Goal: Task Accomplishment & Management: Manage account settings

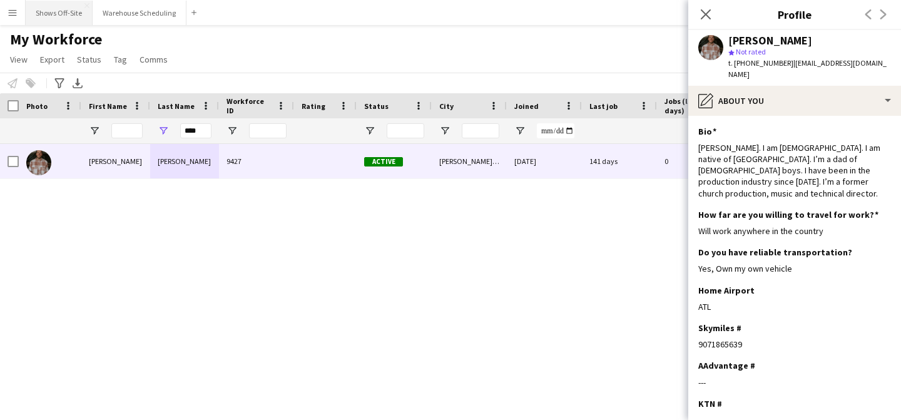
click at [76, 7] on button "Shows Off-Site Close" at bounding box center [59, 13] width 67 height 24
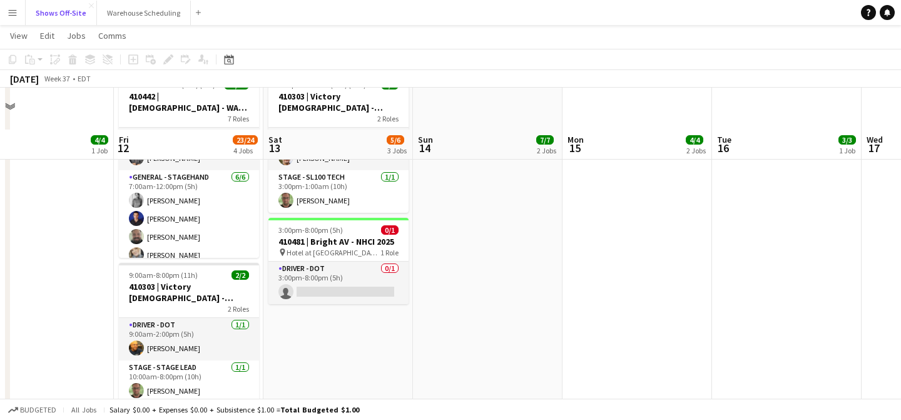
scroll to position [569, 0]
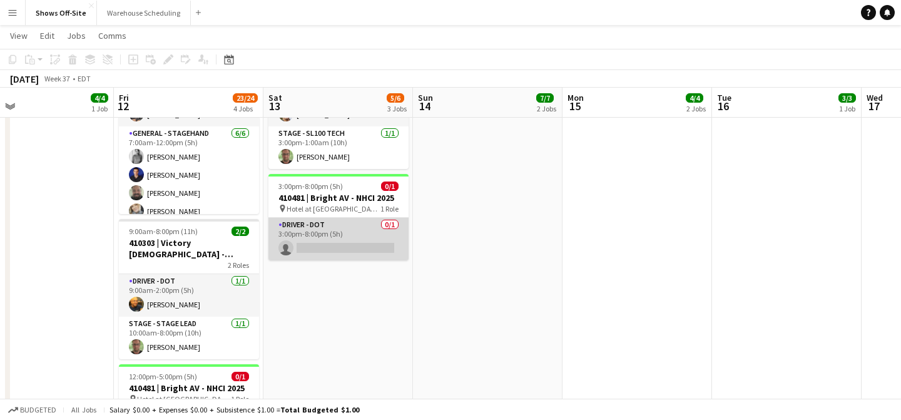
click at [364, 239] on app-card-role "Driver - DOT 0/1 3:00pm-8:00pm (5h) single-neutral-actions" at bounding box center [338, 239] width 140 height 43
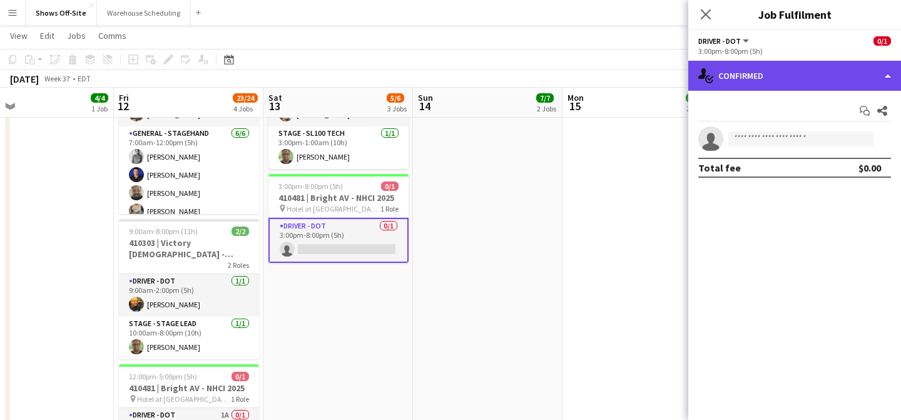
click at [750, 77] on div "single-neutral-actions-check-2 Confirmed" at bounding box center [794, 76] width 213 height 30
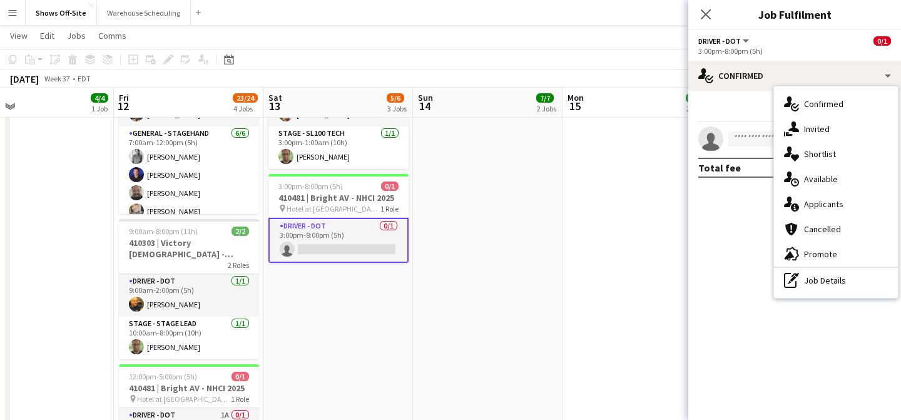
click at [806, 208] on span "Applicants" at bounding box center [823, 203] width 39 height 11
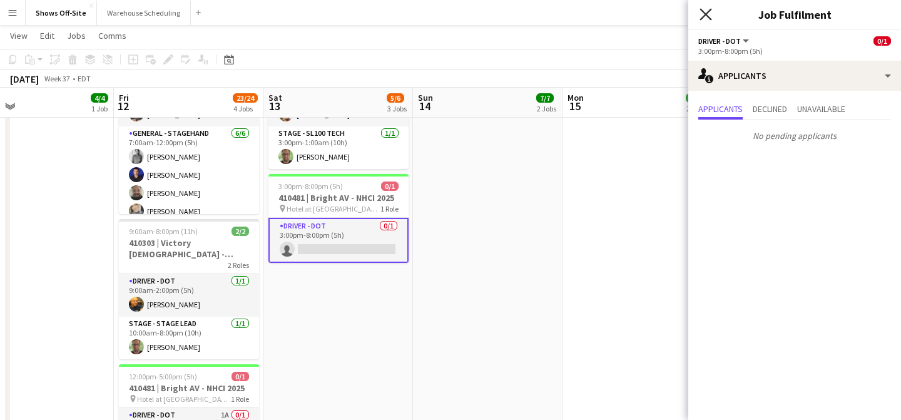
click at [707, 14] on icon "Close pop-in" at bounding box center [705, 14] width 12 height 12
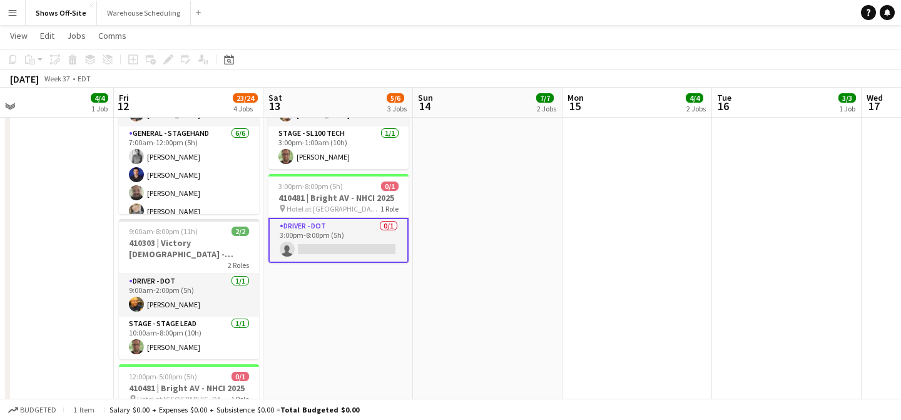
click at [602, 252] on app-date-cell "8:00am-4:00pm (8h) 3/3 2 Roles Audio - A1 1/1 8:00am-4:00pm (8h) Brandon Thomps…" at bounding box center [636, 244] width 149 height 1347
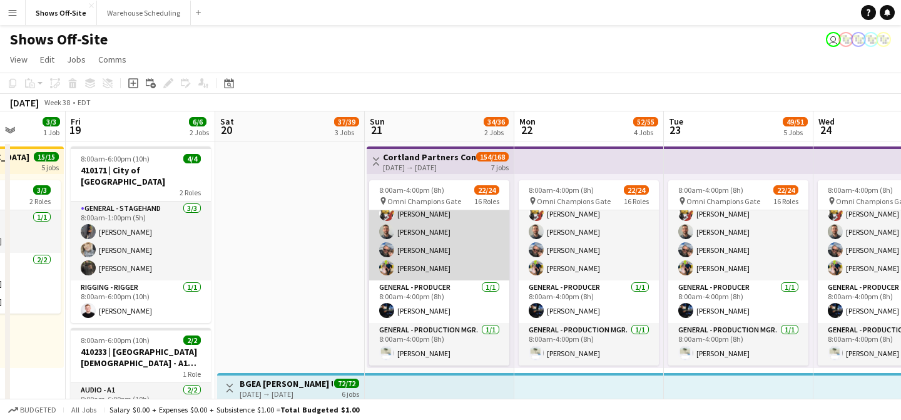
scroll to position [143, 0]
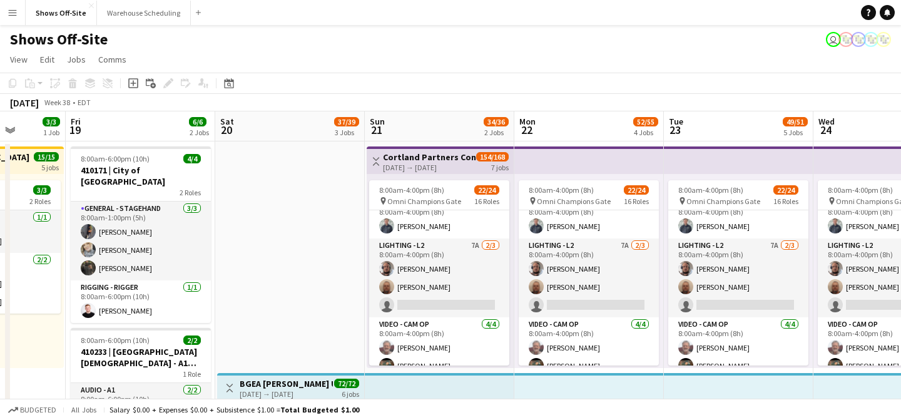
click at [430, 300] on app-card-role "Lighting - L2 7A [DATE] 8:00am-4:00pm (8h) [PERSON_NAME] [PERSON_NAME] single-n…" at bounding box center [439, 277] width 140 height 79
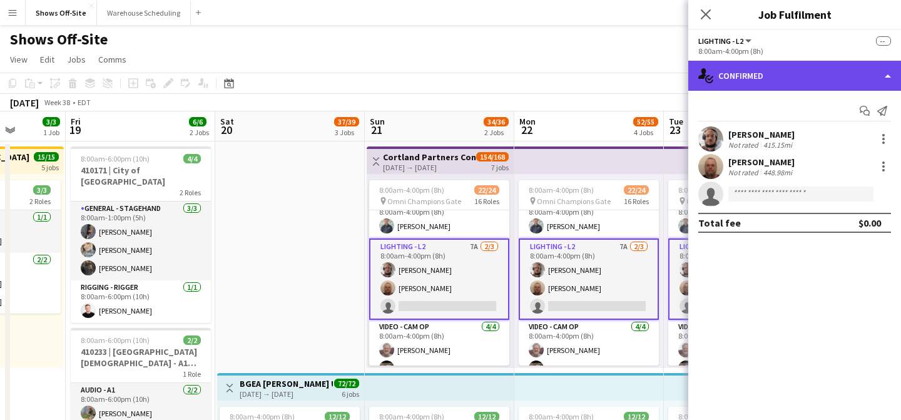
click at [807, 88] on div "single-neutral-actions-check-2 Confirmed" at bounding box center [794, 76] width 213 height 30
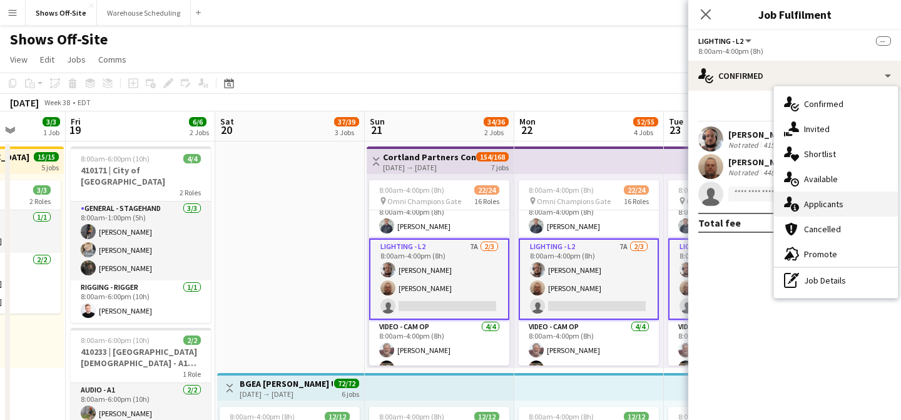
click at [821, 197] on div "single-neutral-actions-information Applicants" at bounding box center [836, 203] width 124 height 25
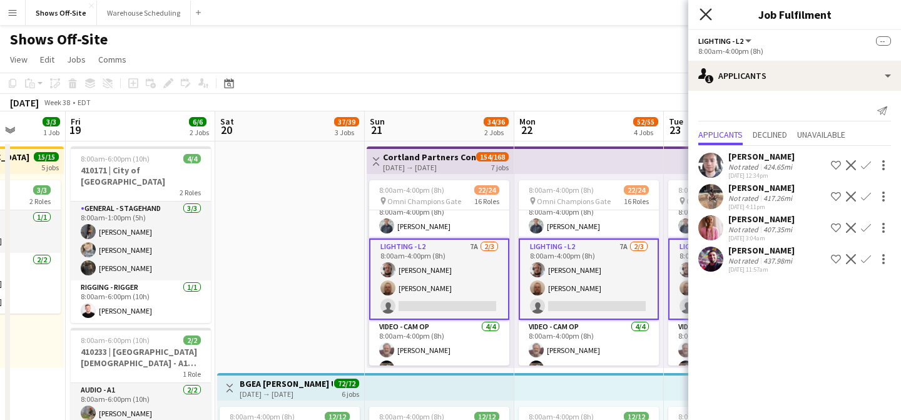
click at [700, 19] on icon at bounding box center [705, 14] width 12 height 12
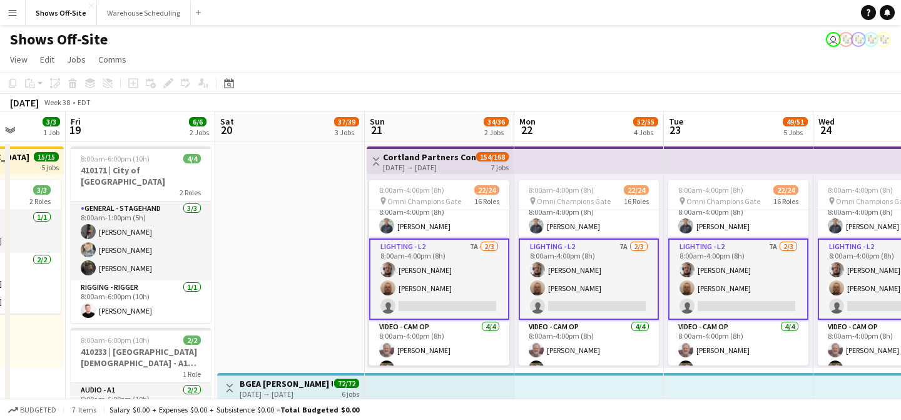
click at [653, 63] on app-page-menu "View Day view expanded Day view collapsed Month view Date picker Jump to today …" at bounding box center [450, 61] width 901 height 24
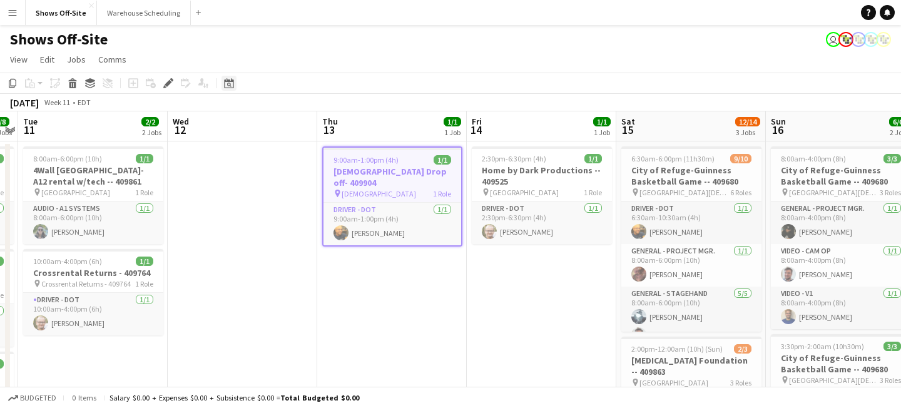
click at [223, 79] on div "Date picker" at bounding box center [228, 83] width 15 height 15
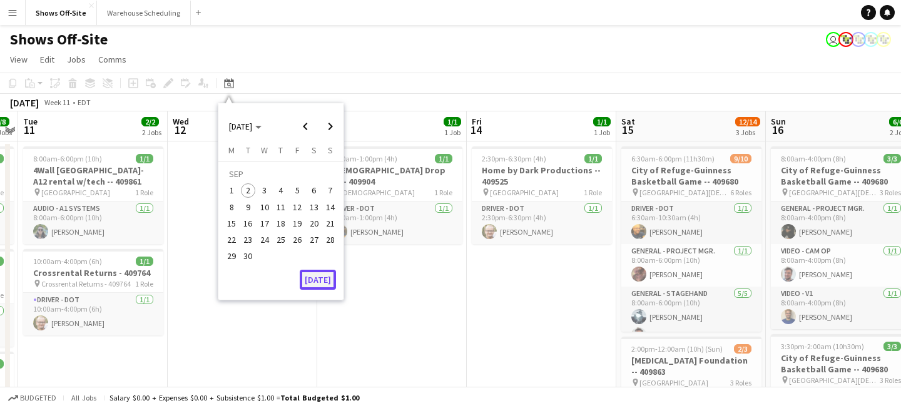
click at [331, 281] on button "[DATE]" at bounding box center [318, 280] width 36 height 20
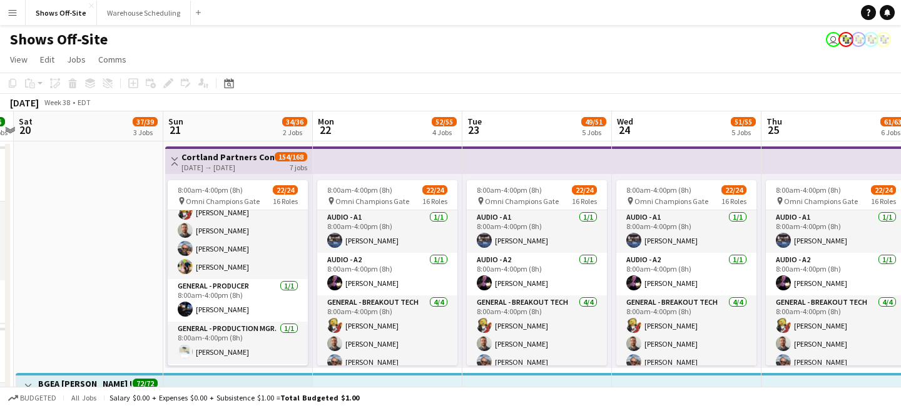
scroll to position [120, 0]
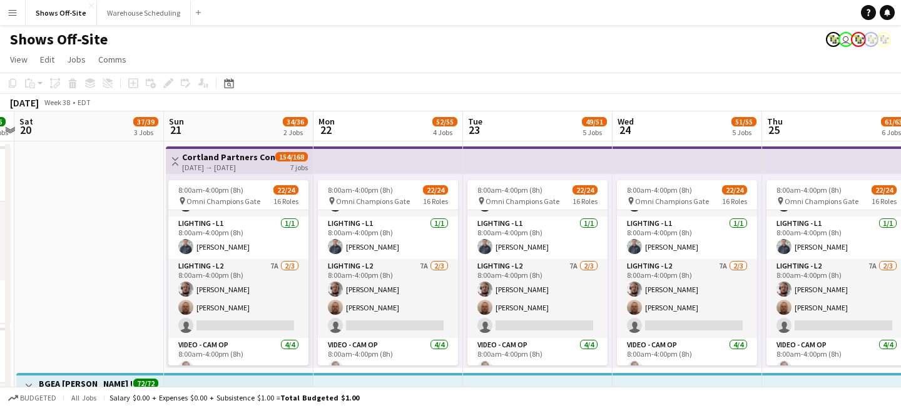
click at [253, 296] on app-card-role "Lighting - L2 7A [DATE] 8:00am-4:00pm (8h) [PERSON_NAME] [PERSON_NAME] single-n…" at bounding box center [238, 298] width 140 height 79
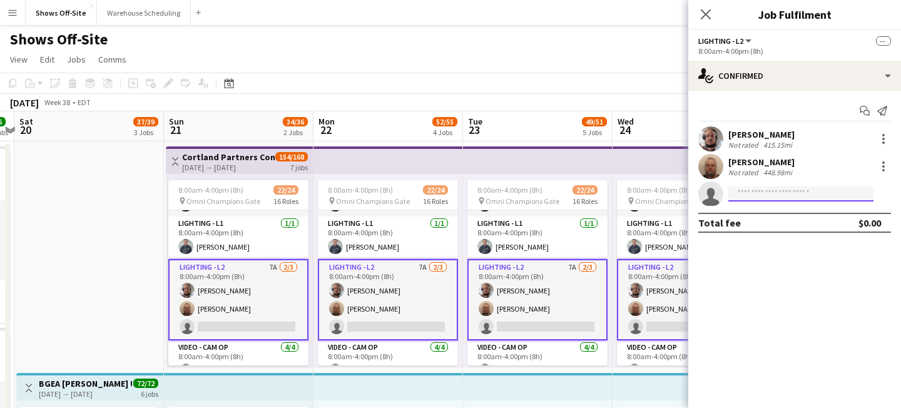
click at [737, 197] on input at bounding box center [800, 193] width 145 height 15
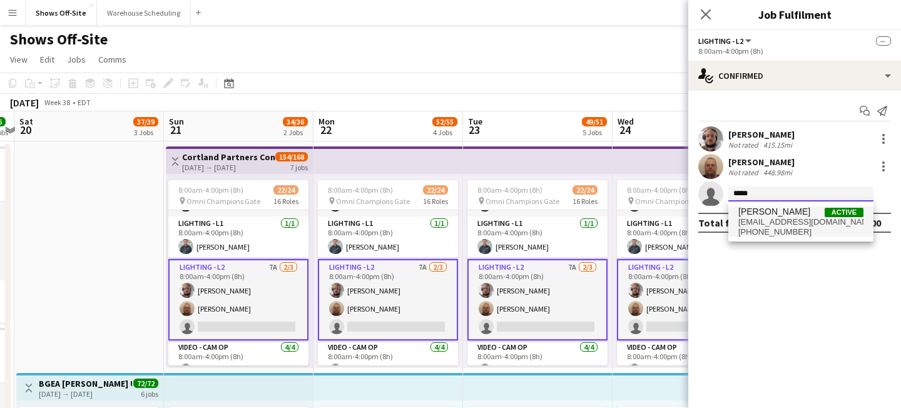
type input "*****"
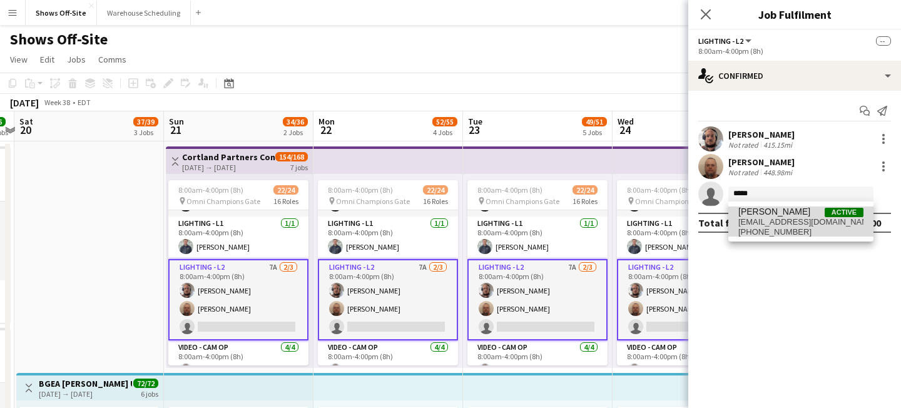
click at [774, 222] on span "[EMAIL_ADDRESS][DOMAIN_NAME]" at bounding box center [800, 222] width 125 height 10
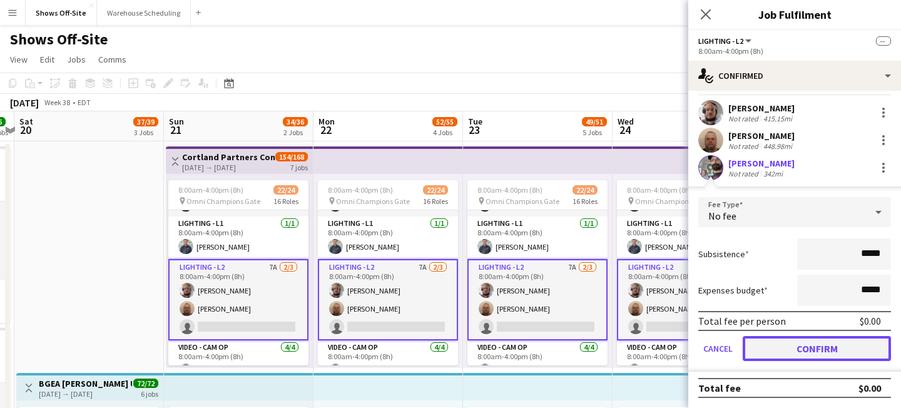
click at [794, 342] on button "Confirm" at bounding box center [816, 348] width 148 height 25
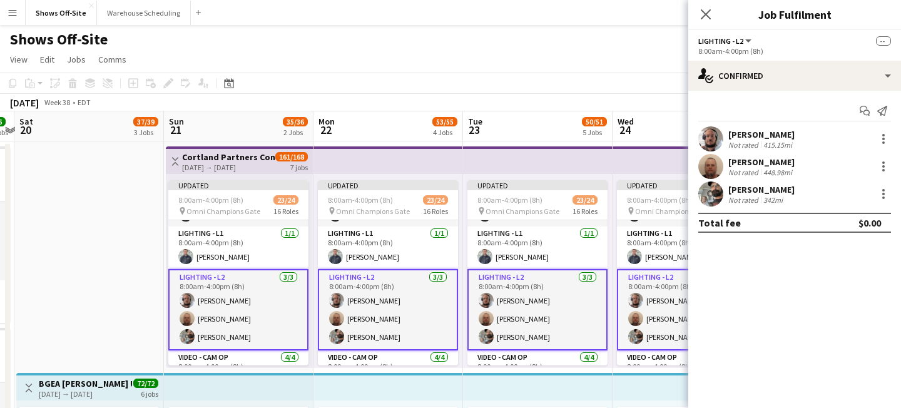
click at [705, 26] on div "Close pop-in" at bounding box center [705, 14] width 35 height 29
click at [703, 21] on app-icon "Close pop-in" at bounding box center [706, 15] width 18 height 18
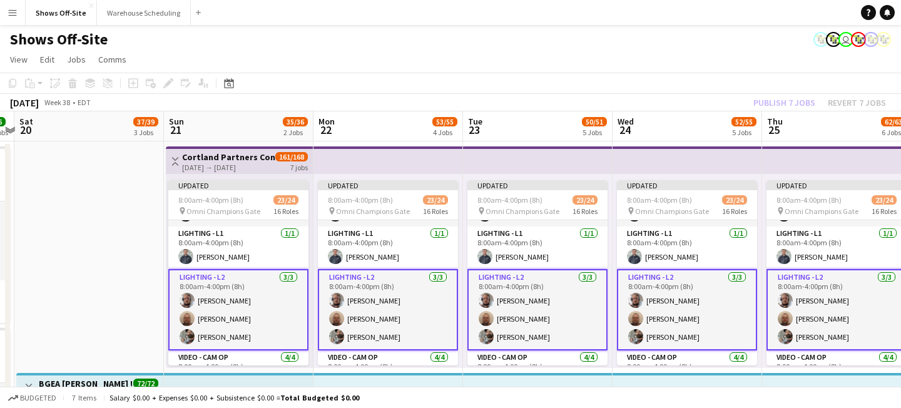
click at [780, 101] on div "Publish 7 jobs Revert 7 jobs" at bounding box center [819, 102] width 163 height 16
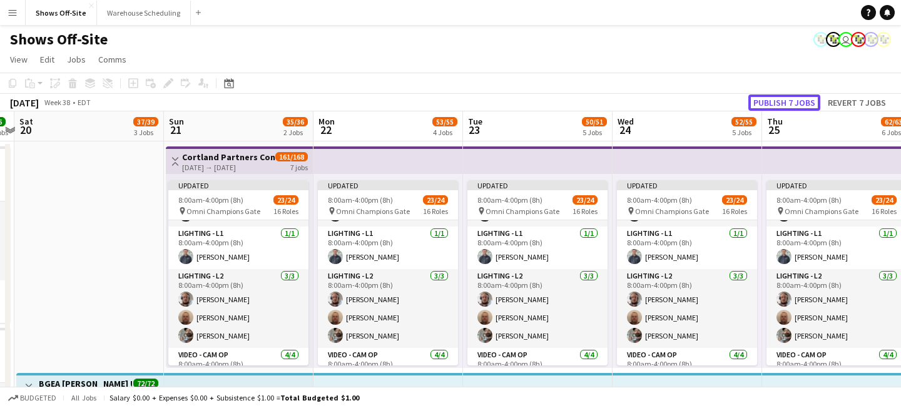
click at [780, 101] on button "Publish 7 jobs" at bounding box center [784, 102] width 72 height 16
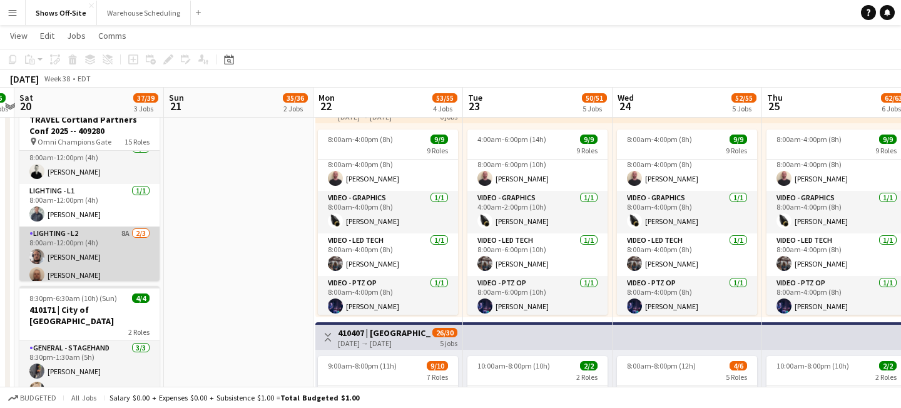
click at [116, 233] on app-card-role "Lighting - L2 8A [DATE] 8:00am-12:00pm (4h) [PERSON_NAME] [PERSON_NAME] single-…" at bounding box center [89, 265] width 140 height 79
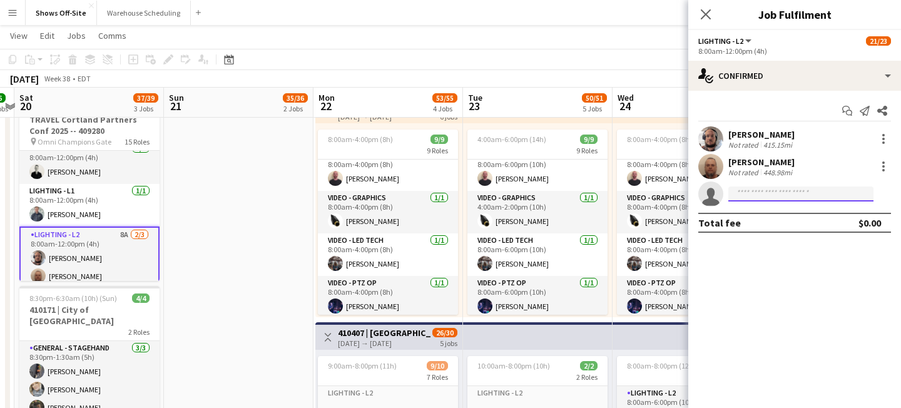
click at [776, 189] on input at bounding box center [800, 193] width 145 height 15
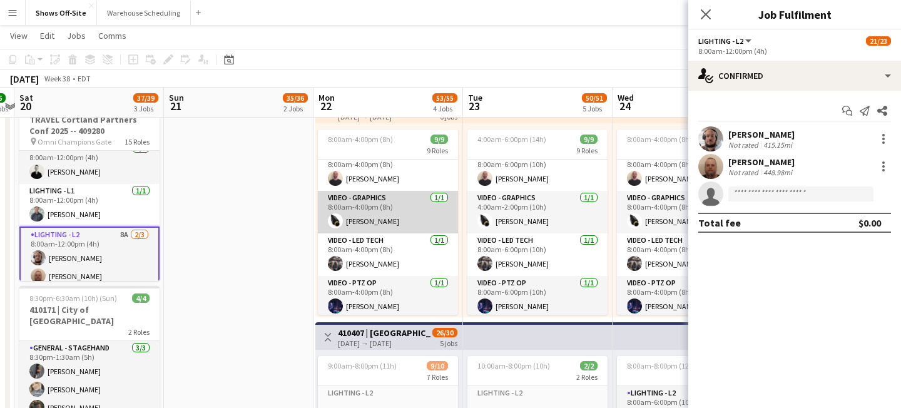
click at [332, 226] on app-card-role "Video - Graphics [DATE] 8:00am-4:00pm (8h) [PERSON_NAME]" at bounding box center [388, 212] width 140 height 43
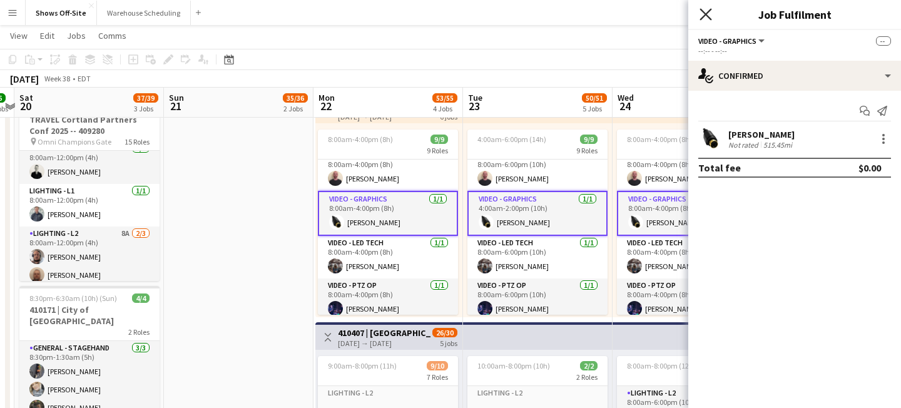
click at [706, 11] on icon "Close pop-in" at bounding box center [705, 14] width 12 height 12
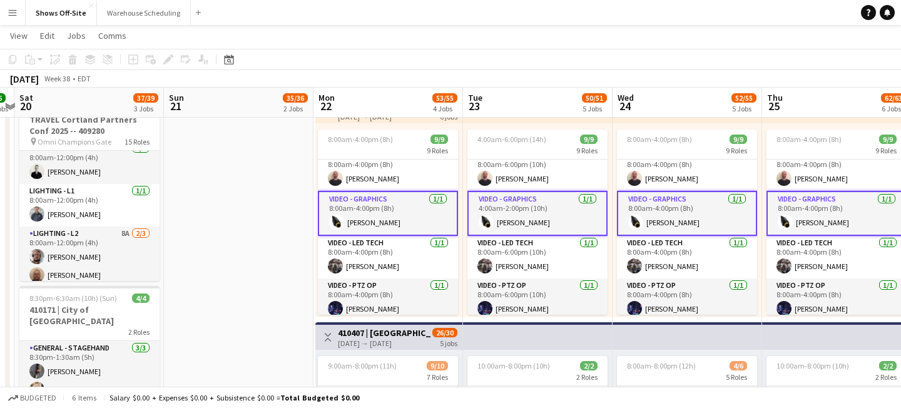
click at [250, 241] on app-date-cell "Toggle View Cortland Partners Conf 2025 -- 409280 [DATE] → [DATE] 161/168 7 job…" at bounding box center [238, 311] width 149 height 1347
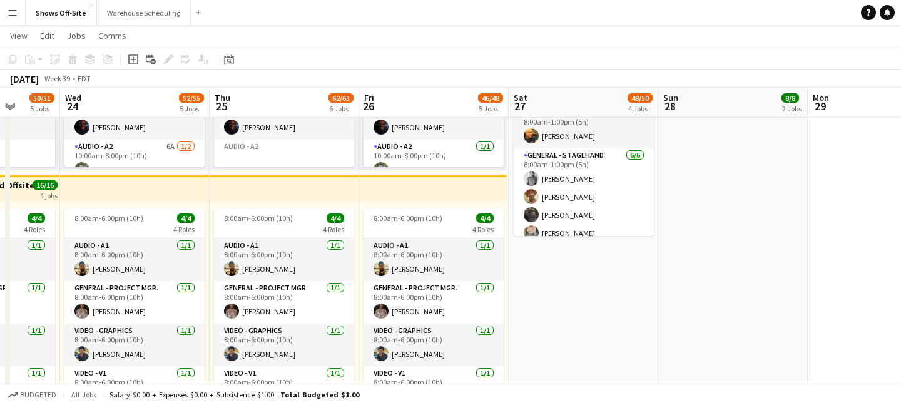
scroll to position [0, 628]
